Goal: Entertainment & Leisure: Consume media (video, audio)

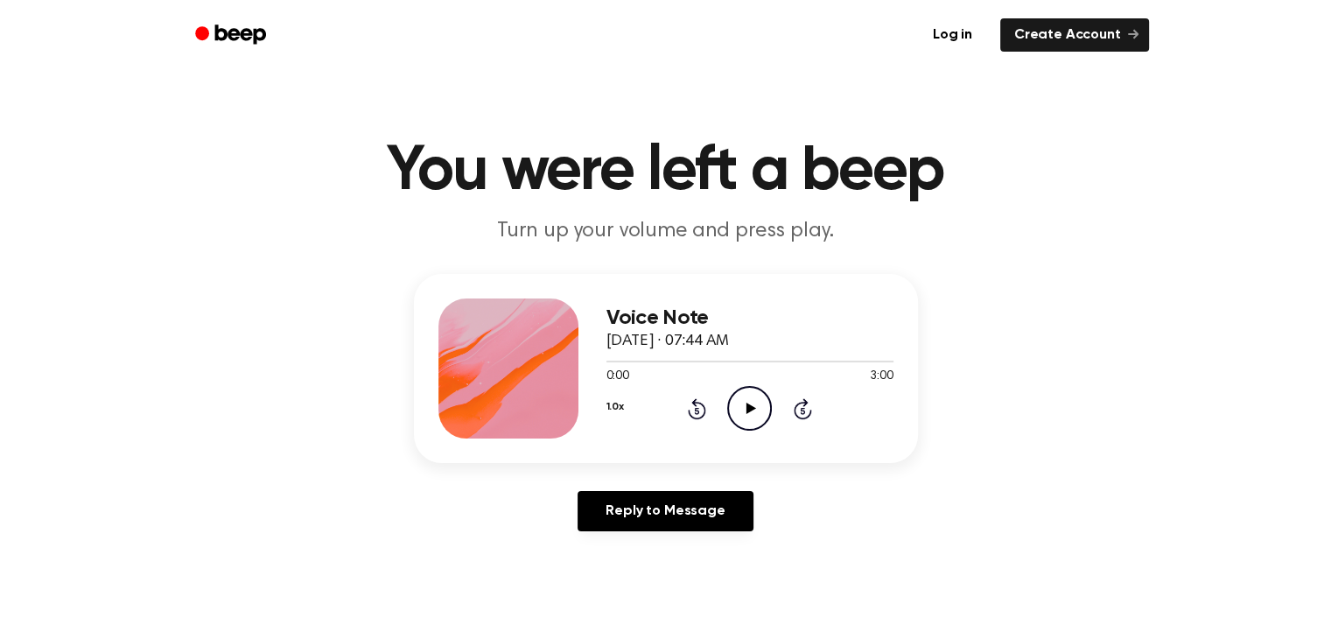
click at [749, 407] on icon at bounding box center [751, 407] width 10 height 11
click at [738, 417] on icon "Pause Audio" at bounding box center [749, 408] width 45 height 45
click at [747, 408] on icon at bounding box center [751, 407] width 10 height 11
click at [756, 413] on icon "Pause Audio" at bounding box center [749, 408] width 45 height 45
click at [695, 395] on div "1.0x Rewind 5 seconds Play Audio Skip 5 seconds" at bounding box center [749, 408] width 287 height 45
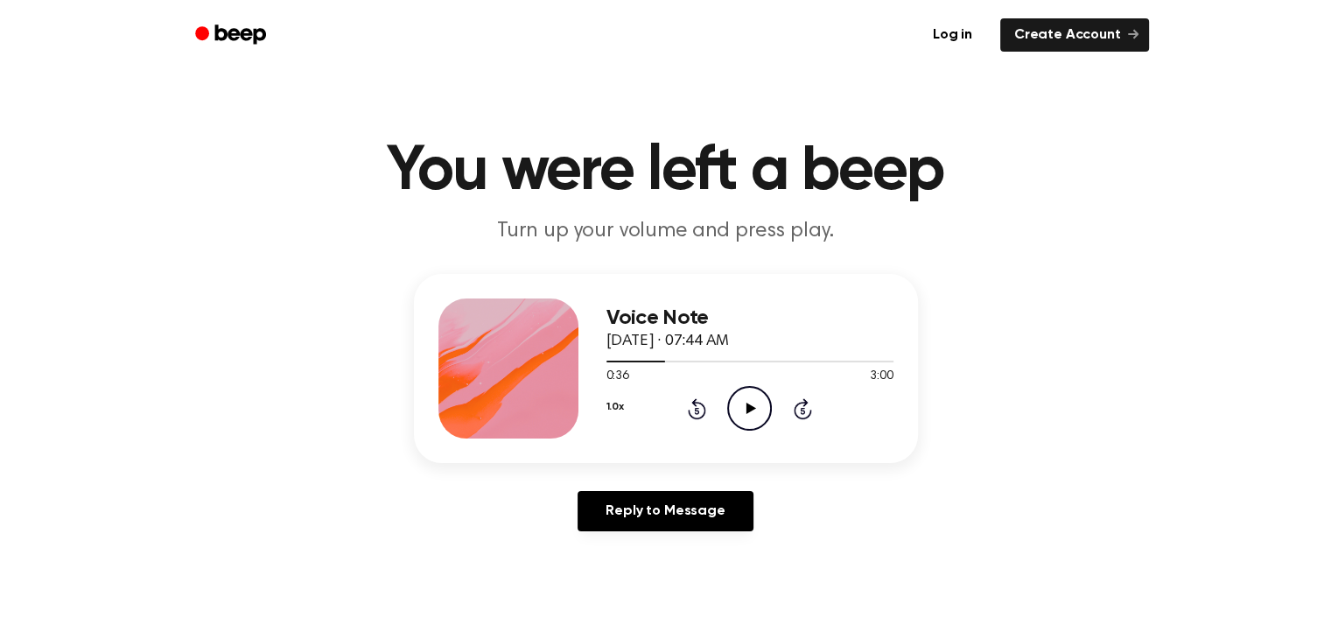
click at [695, 405] on icon at bounding box center [697, 408] width 18 height 21
click at [740, 405] on icon "Play Audio" at bounding box center [749, 408] width 45 height 45
click at [757, 414] on icon "Pause Audio" at bounding box center [749, 408] width 45 height 45
click at [757, 414] on icon "Play Audio" at bounding box center [749, 408] width 45 height 45
click at [769, 402] on circle at bounding box center [749, 408] width 43 height 43
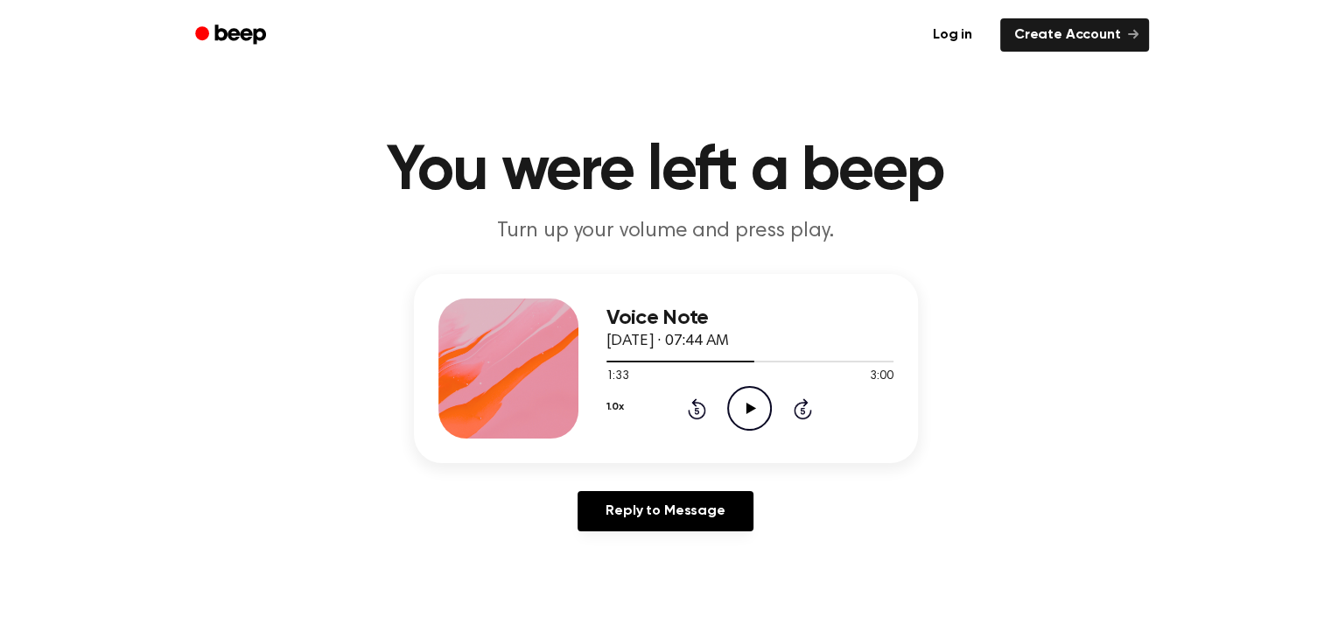
click at [751, 399] on icon "Play Audio" at bounding box center [749, 408] width 45 height 45
click at [751, 399] on icon "Pause Audio" at bounding box center [749, 408] width 45 height 45
click at [751, 399] on icon "Play Audio" at bounding box center [749, 408] width 45 height 45
click at [686, 407] on div "1.0x Rewind 5 seconds Pause Audio Skip 5 seconds" at bounding box center [749, 408] width 287 height 45
click at [696, 411] on icon "Rewind 5 seconds" at bounding box center [696, 408] width 19 height 23
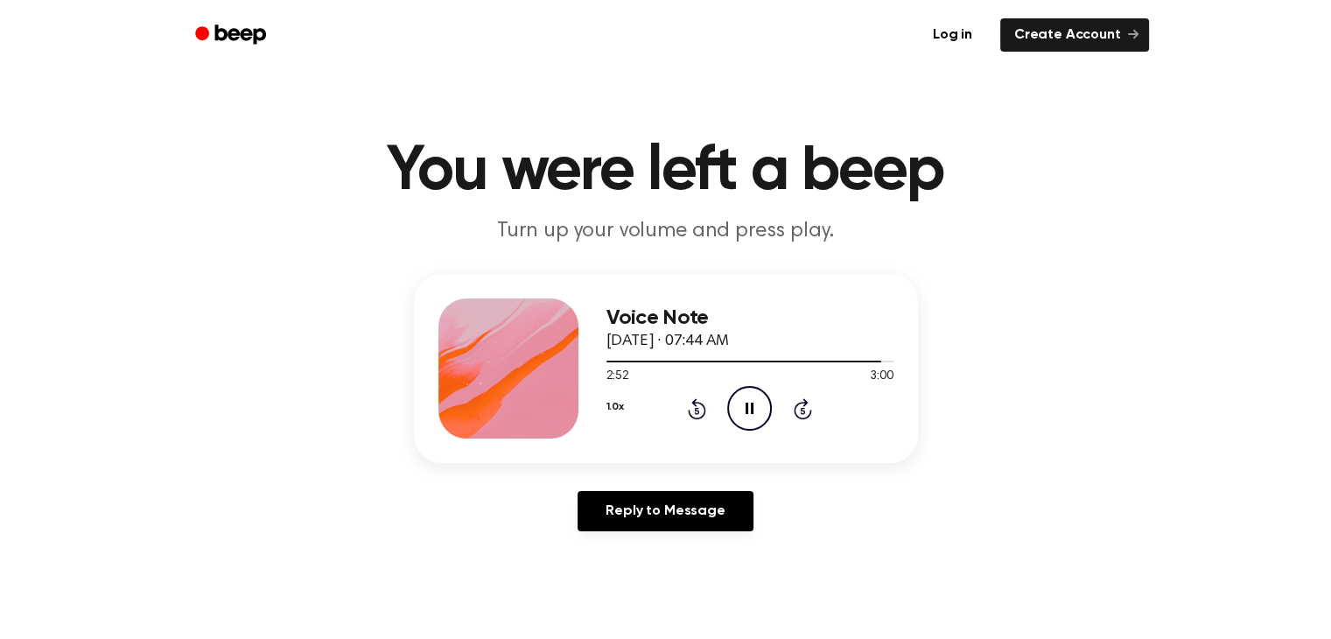
click at [693, 405] on icon "Rewind 5 seconds" at bounding box center [696, 408] width 19 height 23
click at [747, 401] on icon "Pause Audio" at bounding box center [749, 408] width 45 height 45
click at [747, 401] on icon "Play Audio" at bounding box center [749, 408] width 45 height 45
click at [741, 397] on icon "Play Audio" at bounding box center [749, 408] width 45 height 45
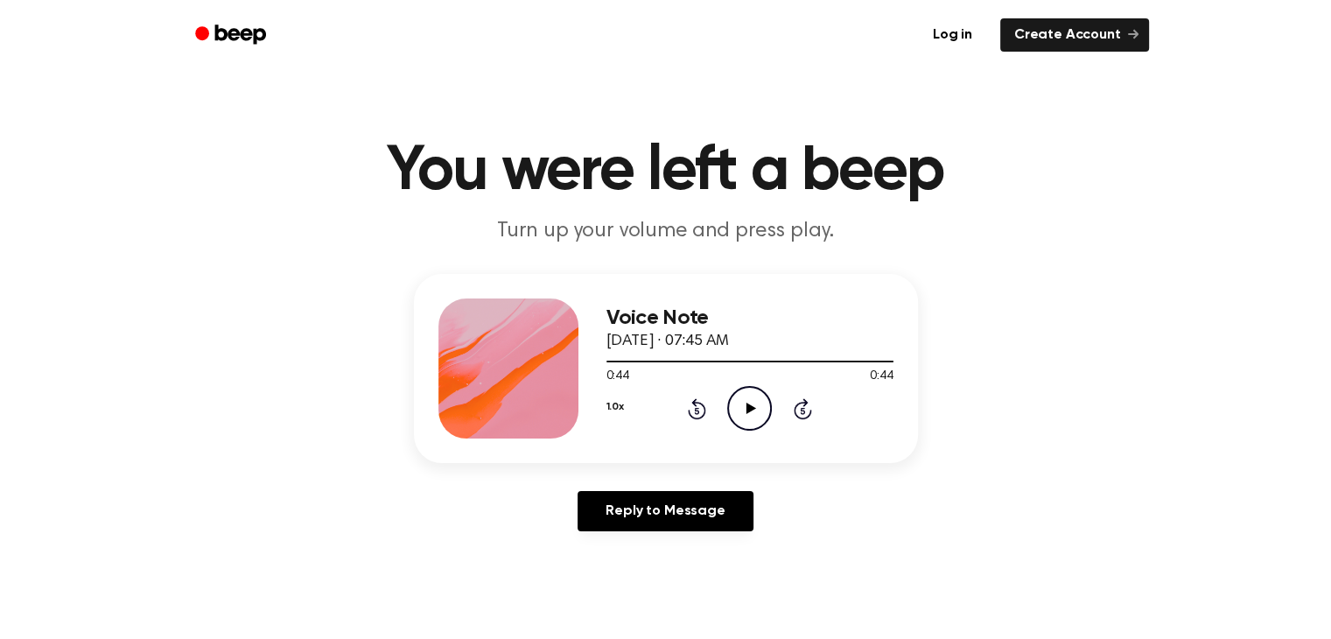
click at [740, 407] on icon "Play Audio" at bounding box center [749, 408] width 45 height 45
